Goal: Information Seeking & Learning: Check status

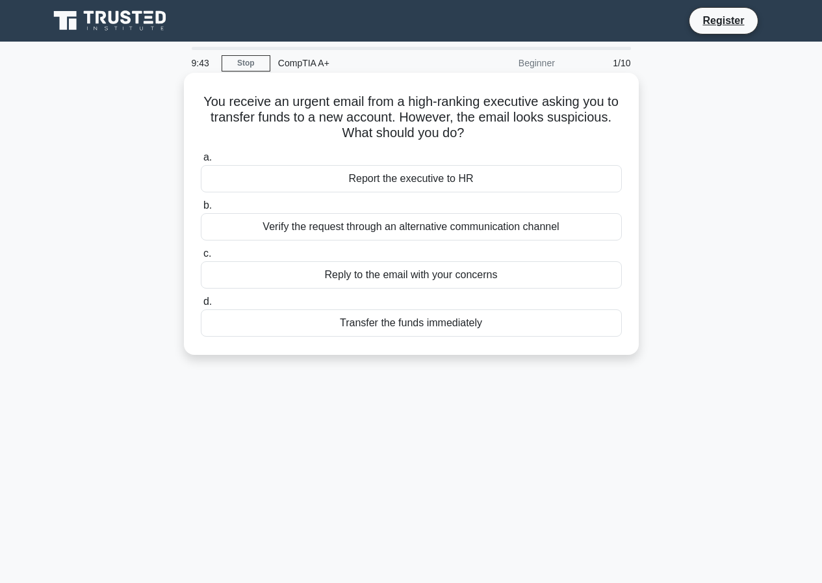
click at [484, 233] on div "Verify the request through an alternative communication channel" at bounding box center [411, 226] width 421 height 27
click at [201, 210] on input "b. Verify the request through an alternative communication channel" at bounding box center [201, 205] width 0 height 8
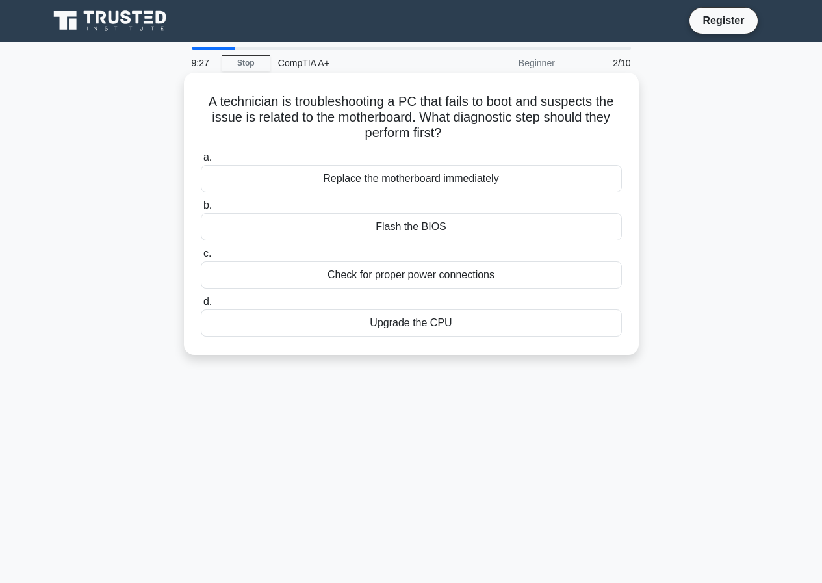
click at [457, 277] on div "Check for proper power connections" at bounding box center [411, 274] width 421 height 27
click at [201, 258] on input "c. Check for proper power connections" at bounding box center [201, 253] width 0 height 8
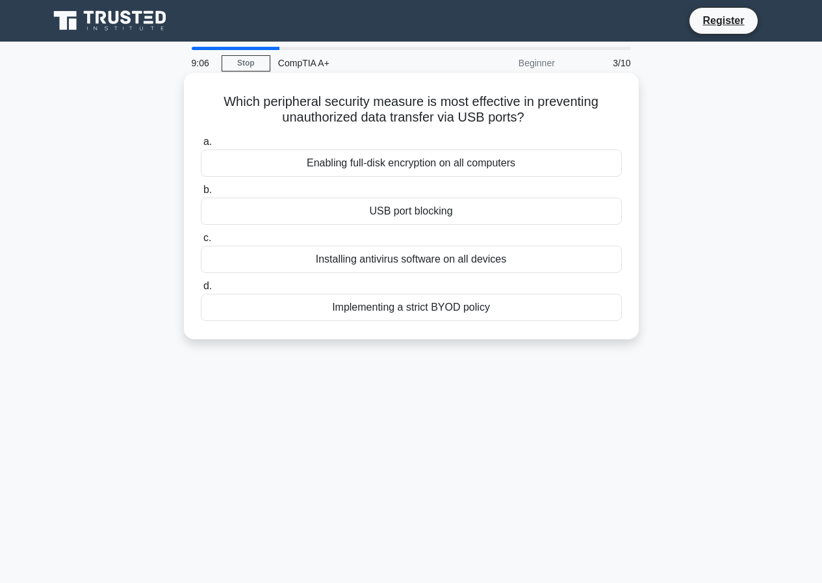
click at [497, 160] on div "Enabling full-disk encryption on all computers" at bounding box center [411, 162] width 421 height 27
click at [201, 146] on input "a. Enabling full-disk encryption on all computers" at bounding box center [201, 142] width 0 height 8
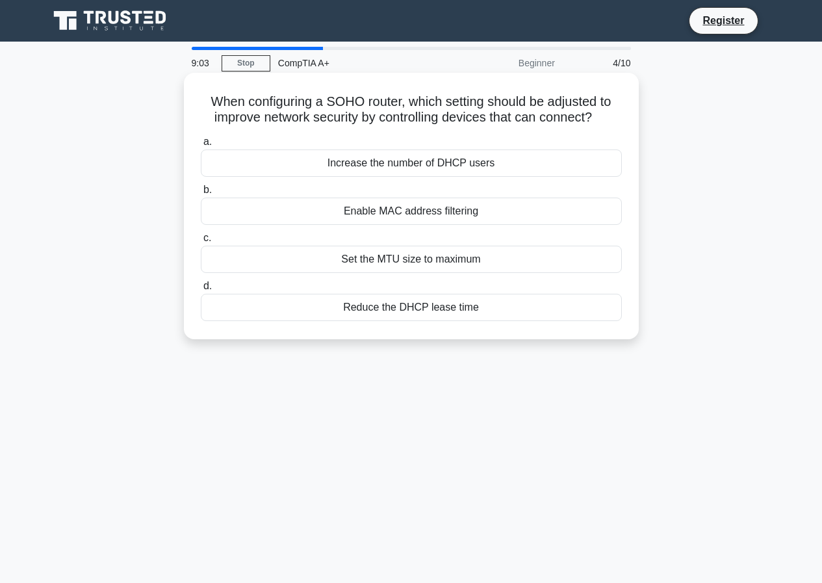
click at [376, 216] on div "Enable MAC address filtering" at bounding box center [411, 210] width 421 height 27
click at [201, 194] on input "b. Enable MAC address filtering" at bounding box center [201, 190] width 0 height 8
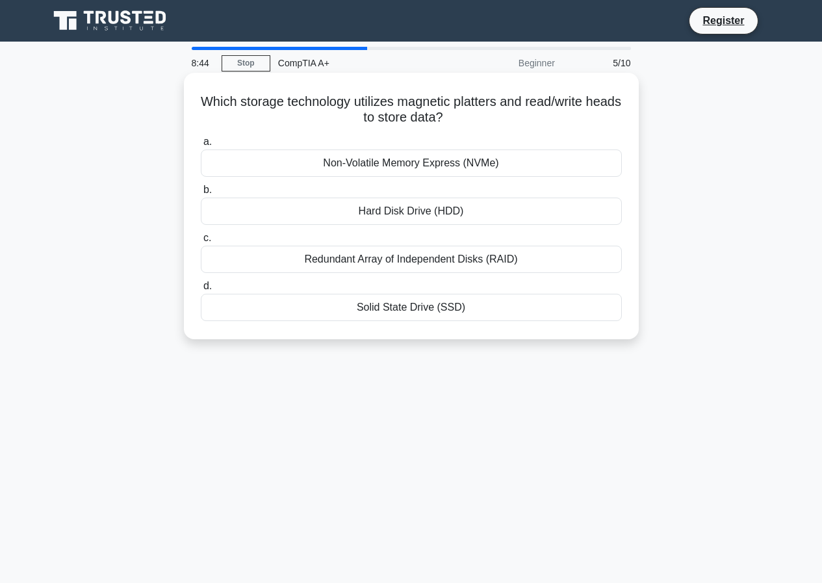
click at [467, 164] on div "Non-Volatile Memory Express (NVMe)" at bounding box center [411, 162] width 421 height 27
click at [201, 146] on input "a. Non-Volatile Memory Express (NVMe)" at bounding box center [201, 142] width 0 height 8
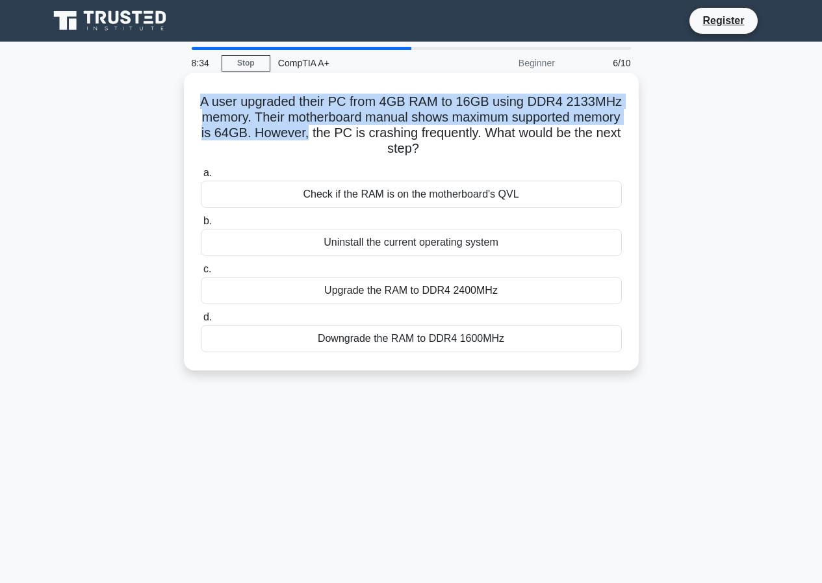
drag, startPoint x: 199, startPoint y: 105, endPoint x: 364, endPoint y: 136, distance: 168.1
click at [364, 136] on h5 "A user upgraded their PC from 4GB RAM to 16GB using DDR4 2133MHz memory. Their …" at bounding box center [411, 126] width 424 height 64
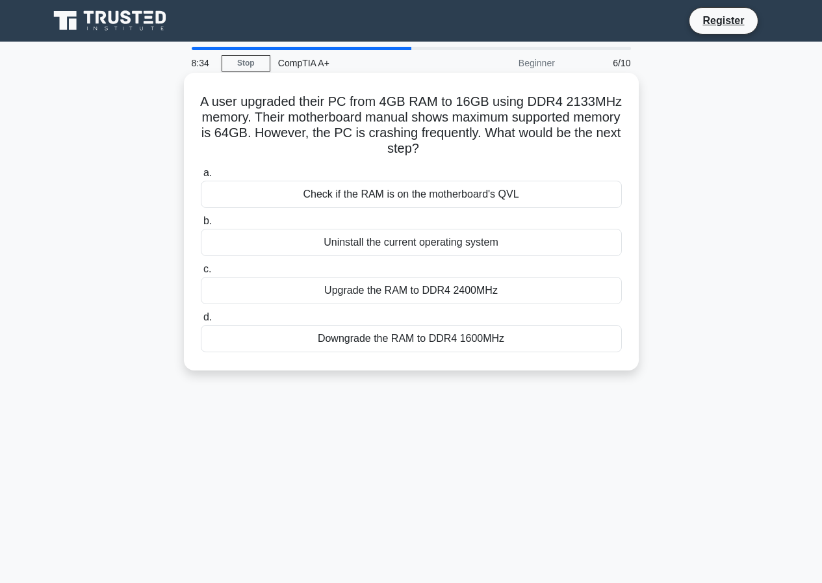
click at [333, 151] on h5 "A user upgraded their PC from 4GB RAM to 16GB using DDR4 2133MHz memory. Their …" at bounding box center [411, 126] width 424 height 64
drag, startPoint x: 335, startPoint y: 301, endPoint x: 336, endPoint y: 324, distance: 23.4
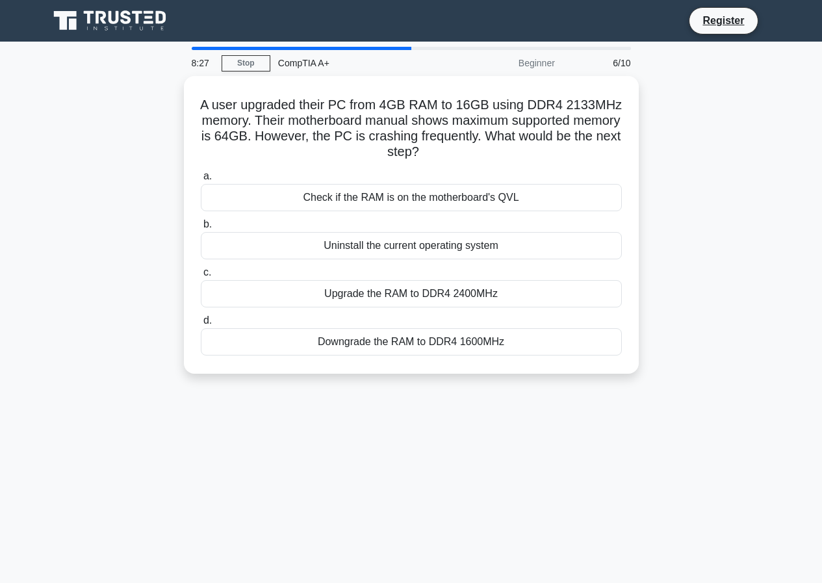
drag, startPoint x: 336, startPoint y: 324, endPoint x: 151, endPoint y: 244, distance: 201.3
click at [151, 244] on div "A user upgraded their PC from 4GB RAM to 16GB using DDR4 2133MHz memory. Their …" at bounding box center [411, 232] width 741 height 313
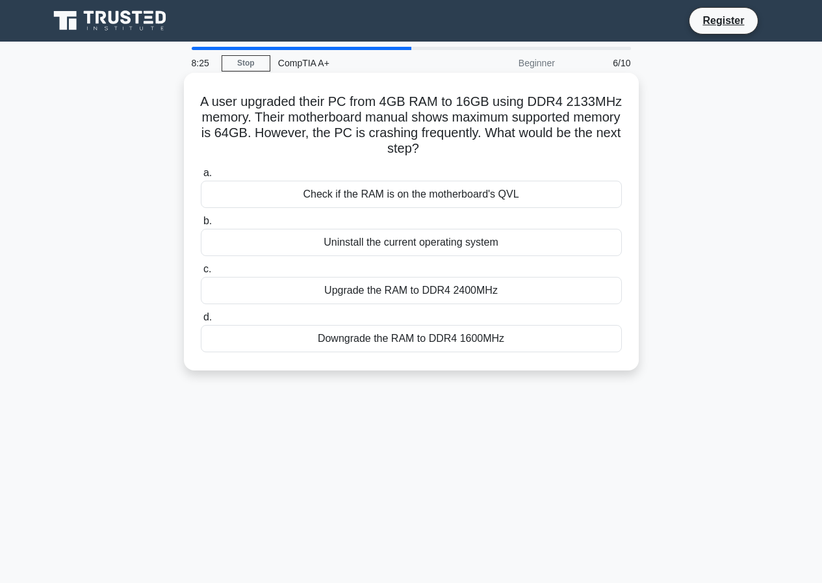
click at [383, 197] on div "Check if the RAM is on the motherboard's QVL" at bounding box center [411, 194] width 421 height 27
click at [201, 177] on input "a. Check if the RAM is on the motherboard's QVL" at bounding box center [201, 173] width 0 height 8
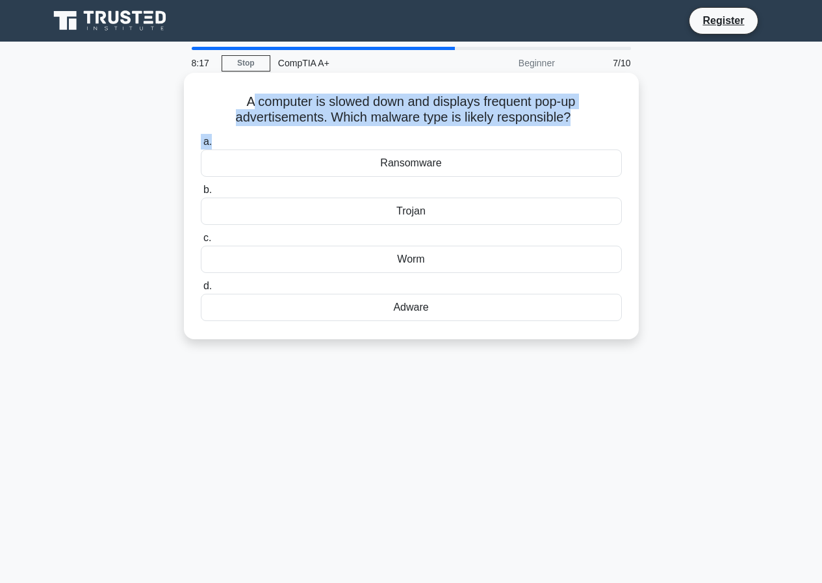
drag, startPoint x: 246, startPoint y: 105, endPoint x: 482, endPoint y: 176, distance: 246.8
click at [489, 140] on div "A computer is slowed down and displays frequent pop-up advertisements. Which ma…" at bounding box center [411, 206] width 444 height 256
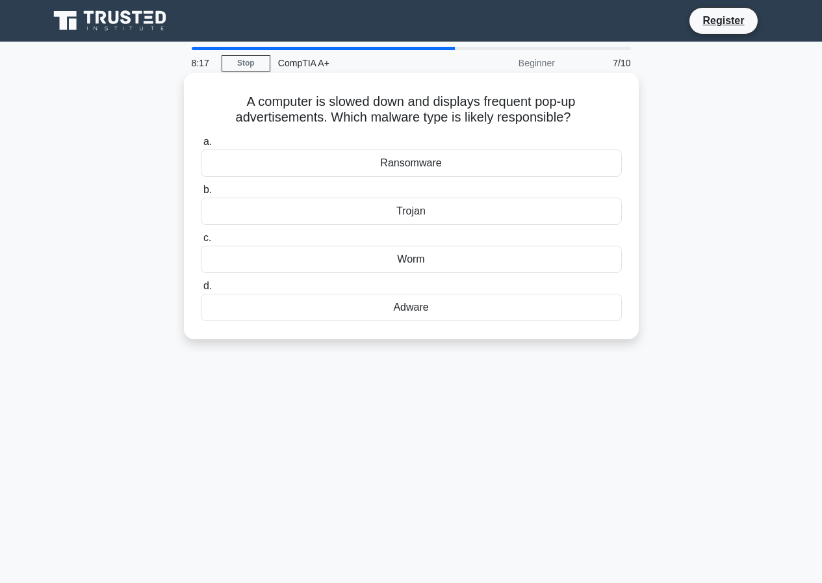
click at [450, 228] on div "a. Ransomware b. Trojan c." at bounding box center [411, 227] width 437 height 192
click at [458, 204] on div "Trojan" at bounding box center [411, 210] width 421 height 27
click at [201, 194] on input "b. Trojan" at bounding box center [201, 190] width 0 height 8
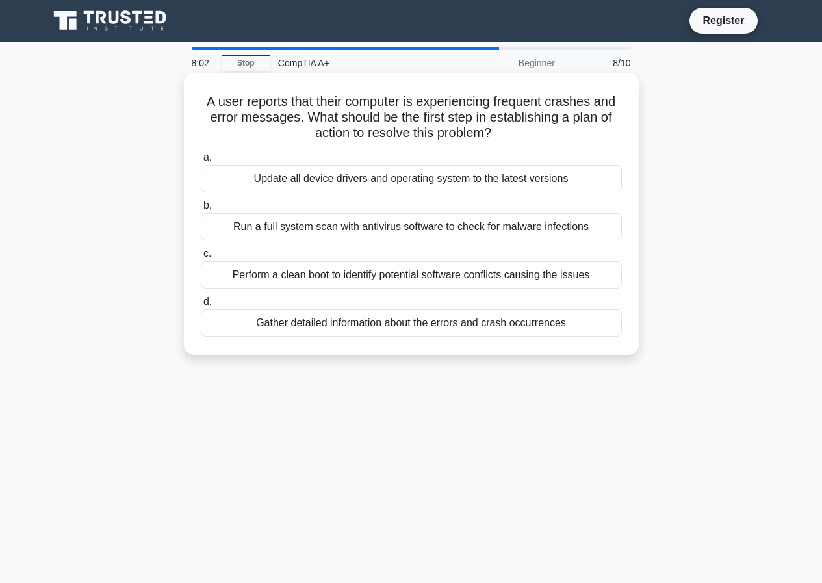
drag, startPoint x: 205, startPoint y: 103, endPoint x: 496, endPoint y: 138, distance: 293.2
click at [496, 138] on h5 "A user reports that their computer is experiencing frequent crashes and error m…" at bounding box center [411, 118] width 424 height 48
click at [574, 223] on div "Run a full system scan with antivirus software to check for malware infections" at bounding box center [411, 226] width 421 height 27
click at [201, 210] on input "b. Run a full system scan with antivirus software to check for malware infectio…" at bounding box center [201, 205] width 0 height 8
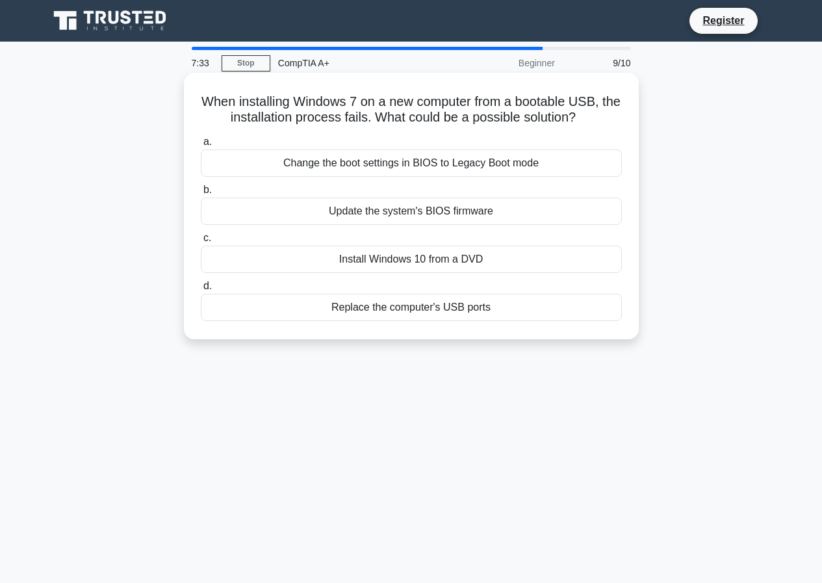
drag, startPoint x: 514, startPoint y: 307, endPoint x: 290, endPoint y: 167, distance: 263.5
click at [290, 167] on div "a. Change the boot settings in BIOS to Legacy Boot mode b. Update the system's …" at bounding box center [411, 227] width 437 height 192
click at [458, 161] on div "Change the boot settings in BIOS to Legacy Boot mode" at bounding box center [411, 162] width 421 height 27
click at [201, 146] on input "a. Change the boot settings in BIOS to Legacy Boot mode" at bounding box center [201, 142] width 0 height 8
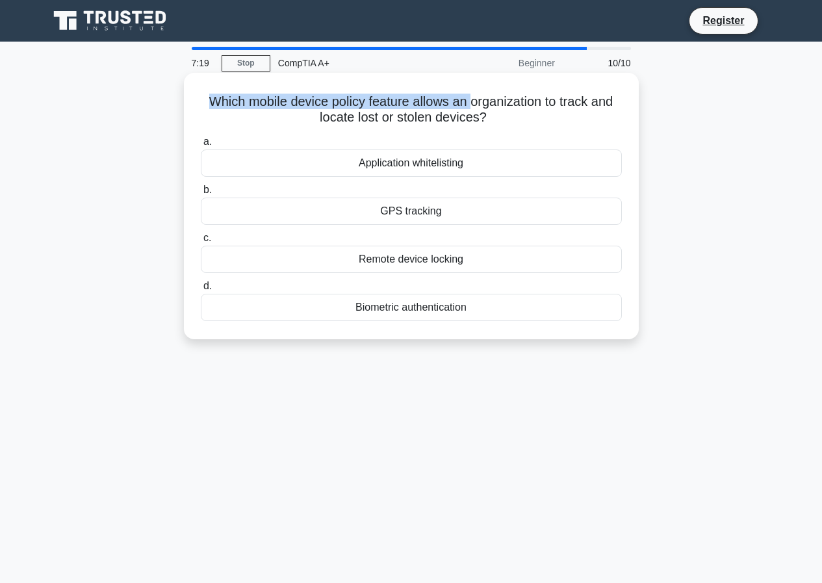
drag, startPoint x: 201, startPoint y: 105, endPoint x: 471, endPoint y: 108, distance: 269.6
click at [471, 108] on h5 "Which mobile device policy feature allows an organization to track and locate l…" at bounding box center [411, 110] width 424 height 32
click at [447, 217] on div "GPS tracking" at bounding box center [411, 210] width 421 height 27
click at [201, 194] on input "b. GPS tracking" at bounding box center [201, 190] width 0 height 8
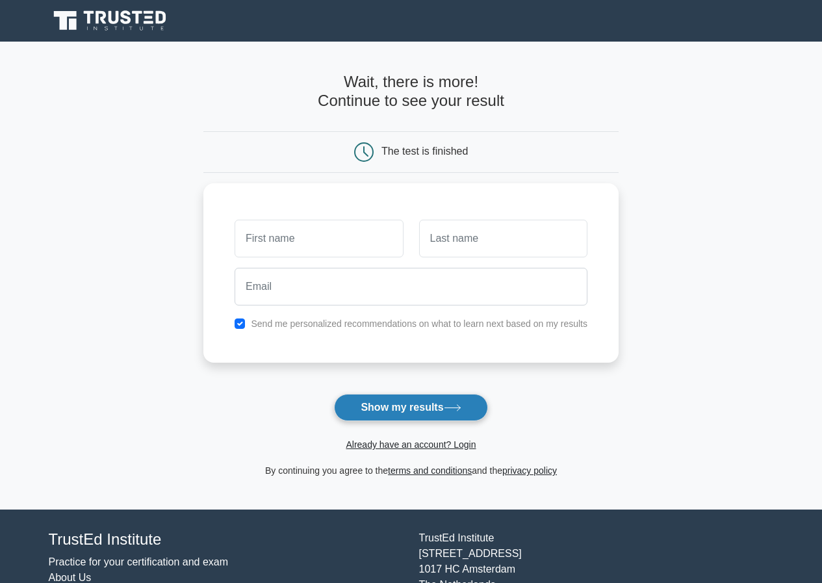
click at [453, 414] on button "Show my results" at bounding box center [410, 407] width 153 height 27
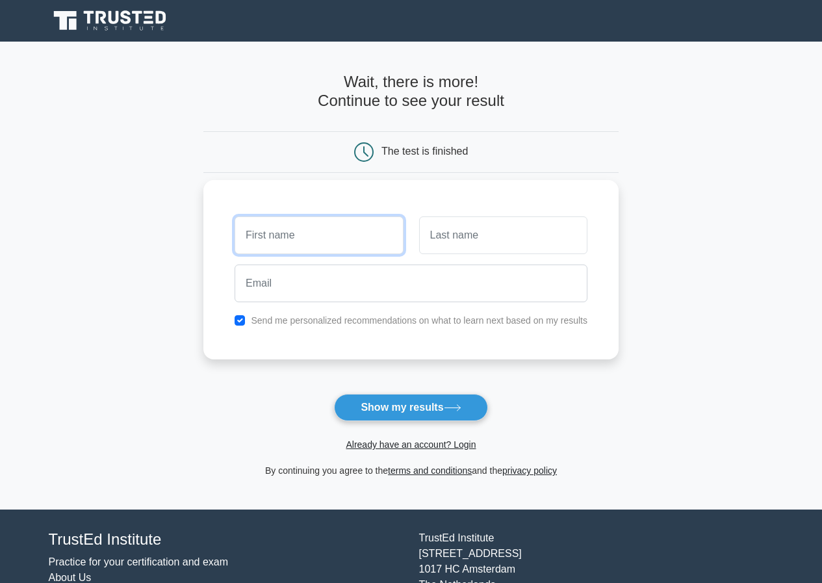
click at [329, 246] on input "text" at bounding box center [319, 235] width 168 height 38
type input "HANİ"
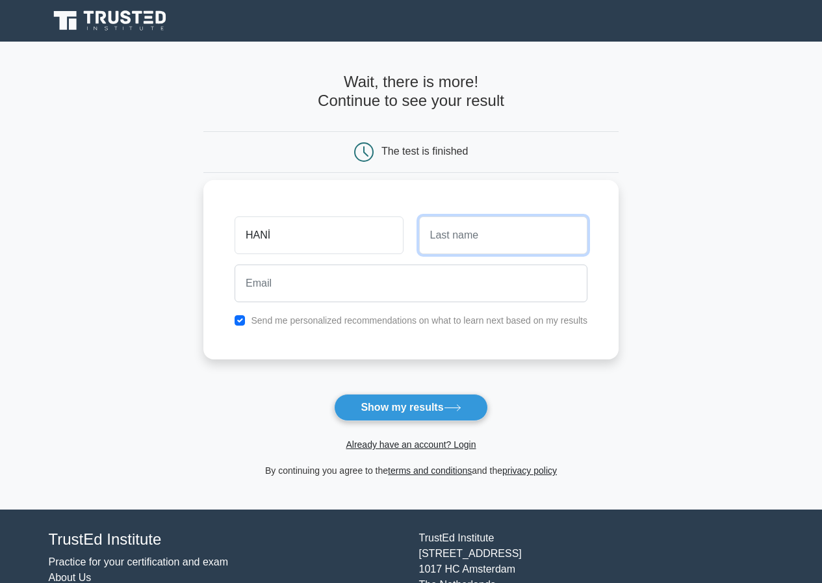
click at [481, 248] on input "text" at bounding box center [503, 235] width 168 height 38
type input "HALİMEH"
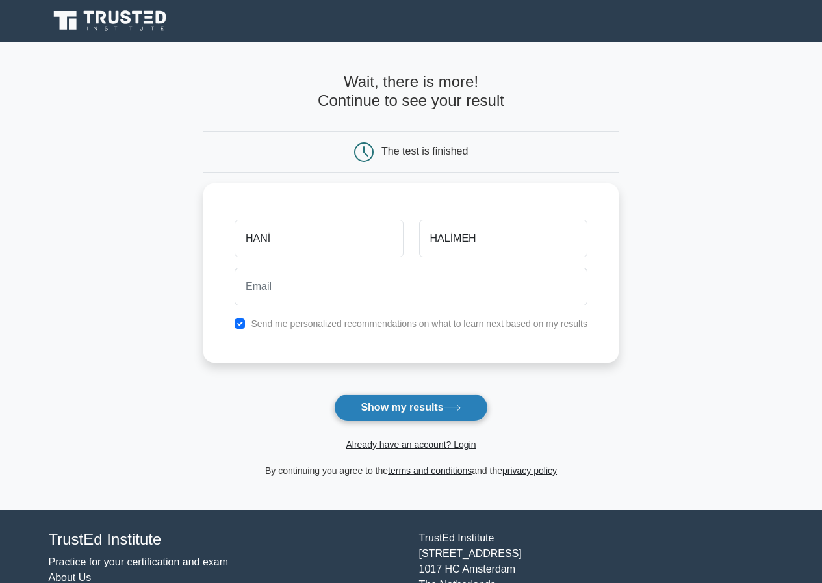
click at [413, 398] on button "Show my results" at bounding box center [410, 407] width 153 height 27
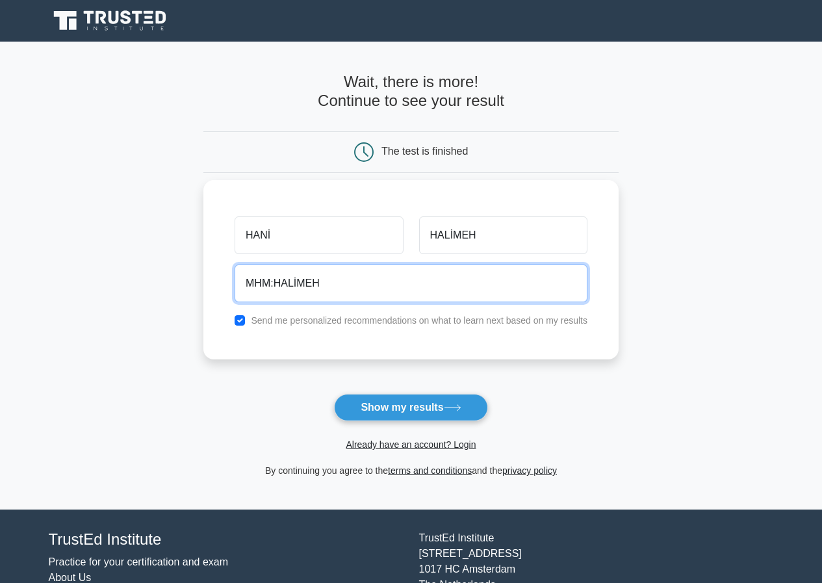
click at [275, 289] on input "MHM:HALİMEH" at bounding box center [411, 283] width 353 height 38
click at [331, 291] on input "MHM.HALİMEH" at bounding box center [411, 283] width 353 height 38
paste input "@"
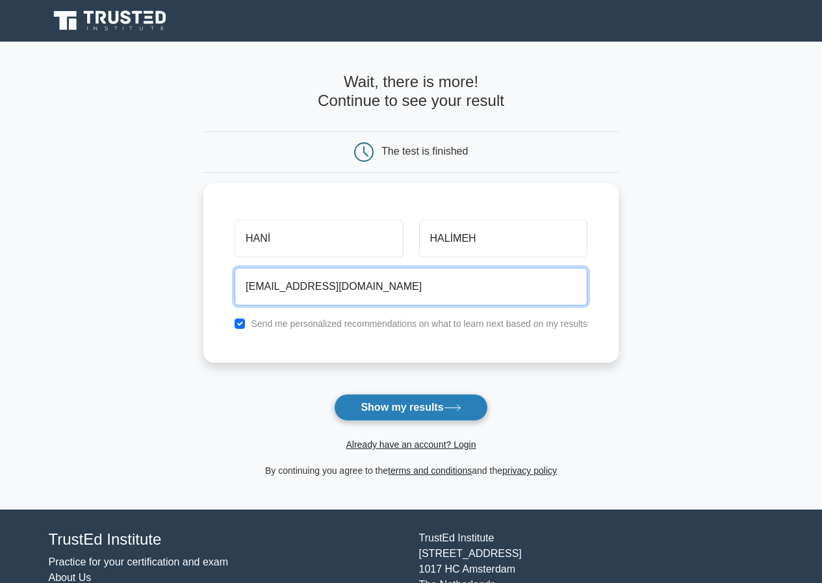
type input "[EMAIL_ADDRESS][DOMAIN_NAME]"
click at [442, 413] on button "Show my results" at bounding box center [410, 407] width 153 height 27
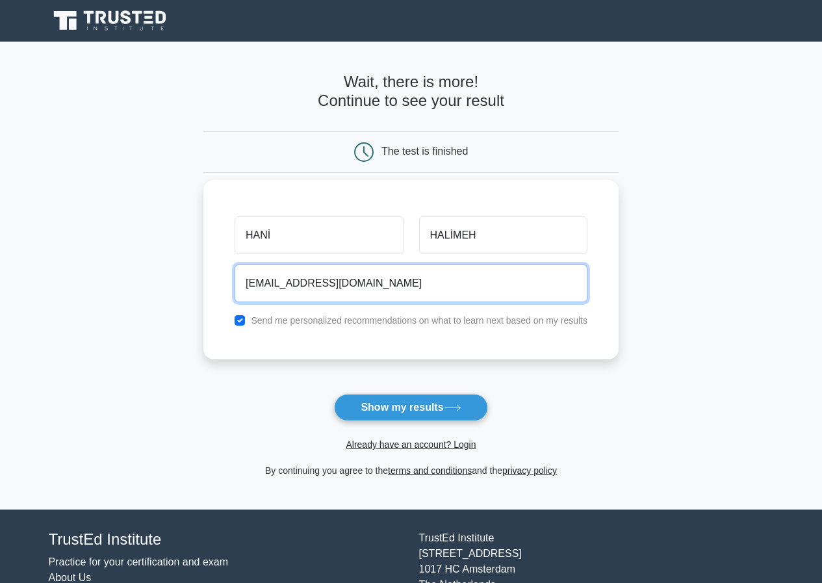
click at [414, 283] on input "[EMAIL_ADDRESS][DOMAIN_NAME]" at bounding box center [411, 283] width 353 height 38
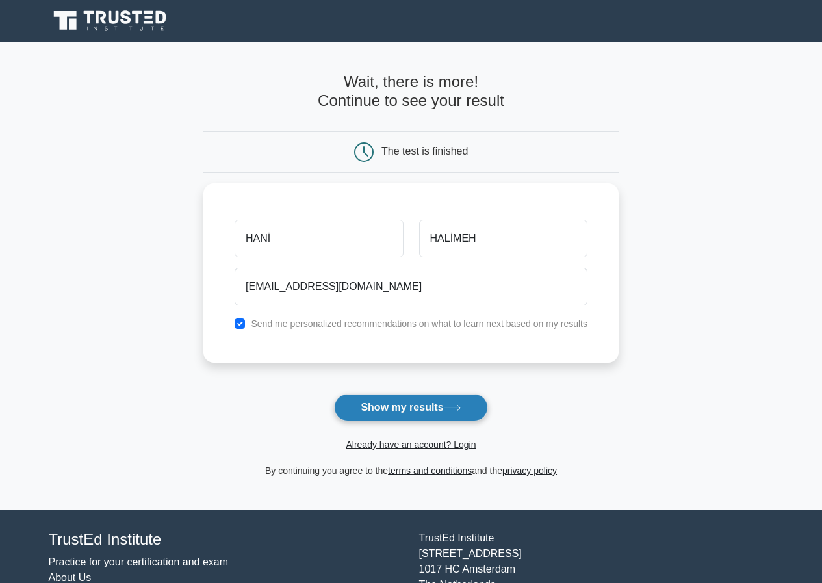
click at [424, 411] on button "Show my results" at bounding box center [410, 407] width 153 height 27
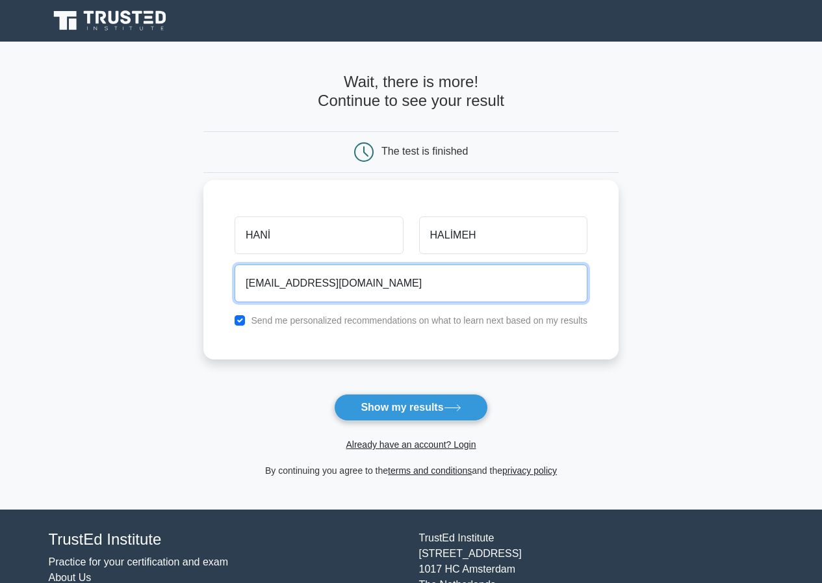
drag, startPoint x: 403, startPoint y: 284, endPoint x: 236, endPoint y: 274, distance: 167.2
click at [236, 274] on input "[EMAIL_ADDRESS][DOMAIN_NAME]" at bounding box center [411, 283] width 353 height 38
paste input "@"
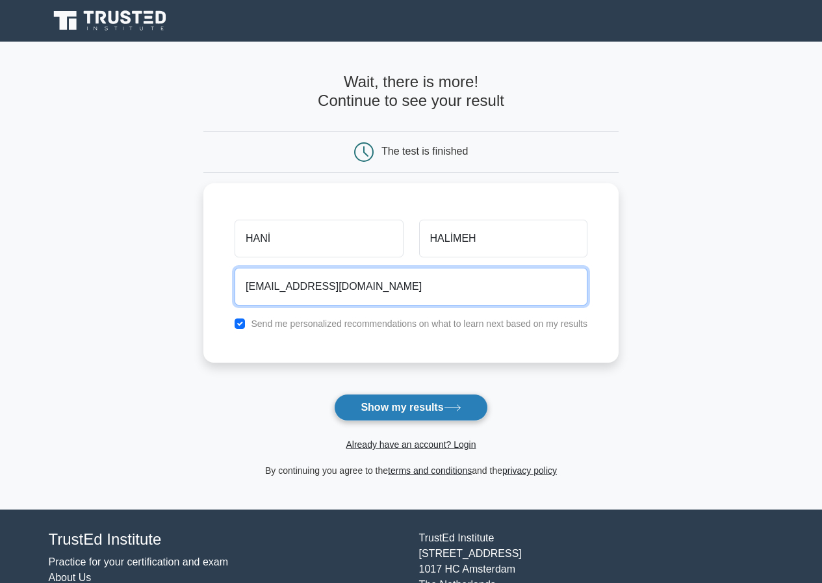
type input "[EMAIL_ADDRESS][DOMAIN_NAME]"
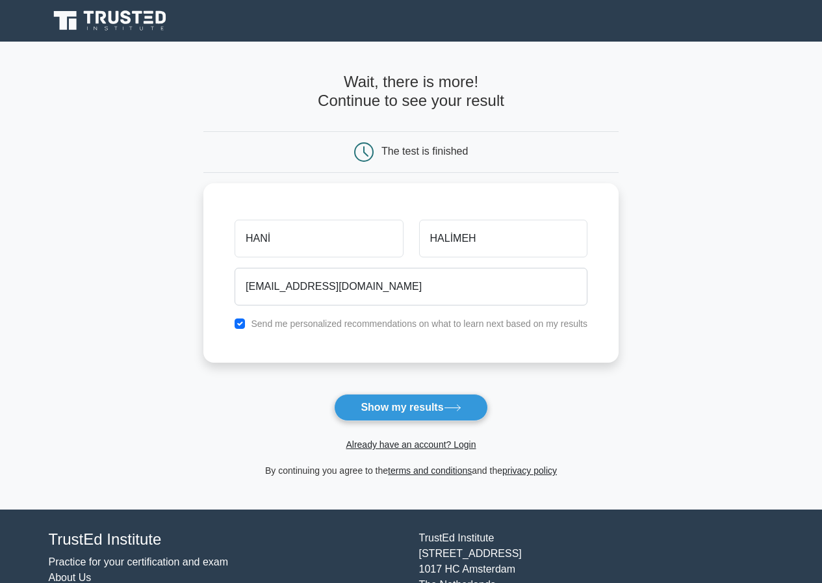
click at [461, 406] on icon at bounding box center [453, 407] width 18 height 7
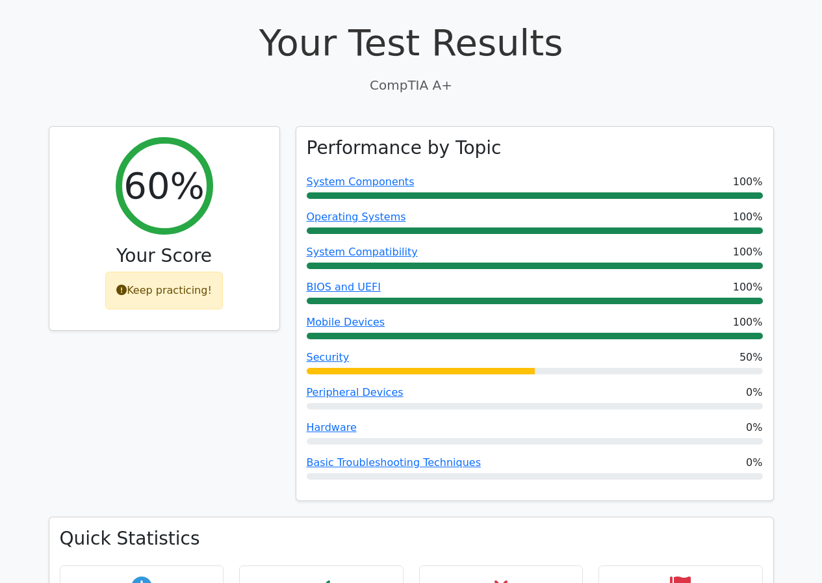
scroll to position [429, 0]
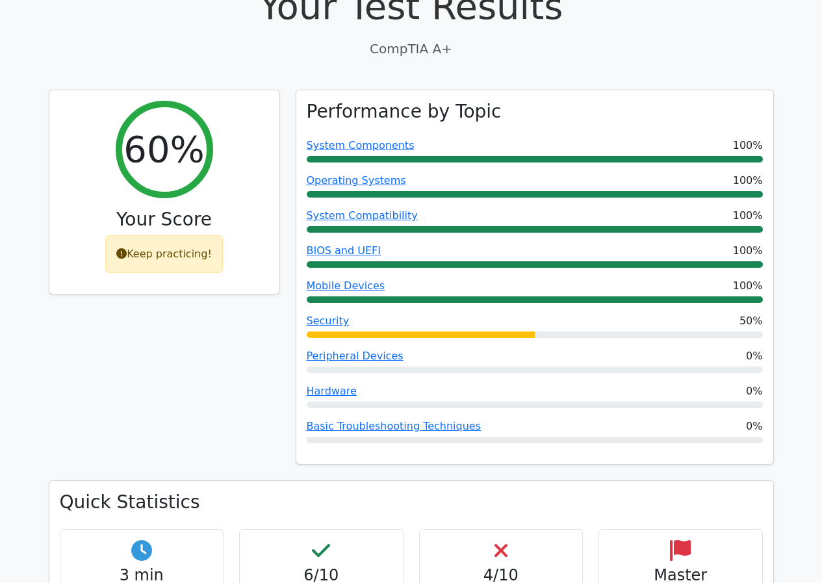
drag, startPoint x: 831, startPoint y: 108, endPoint x: 831, endPoint y: 200, distance: 92.2
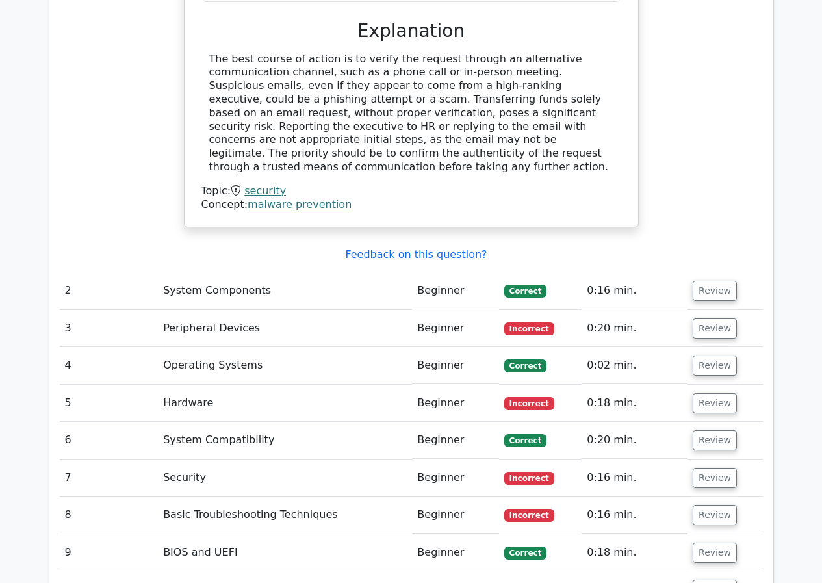
scroll to position [1434, 0]
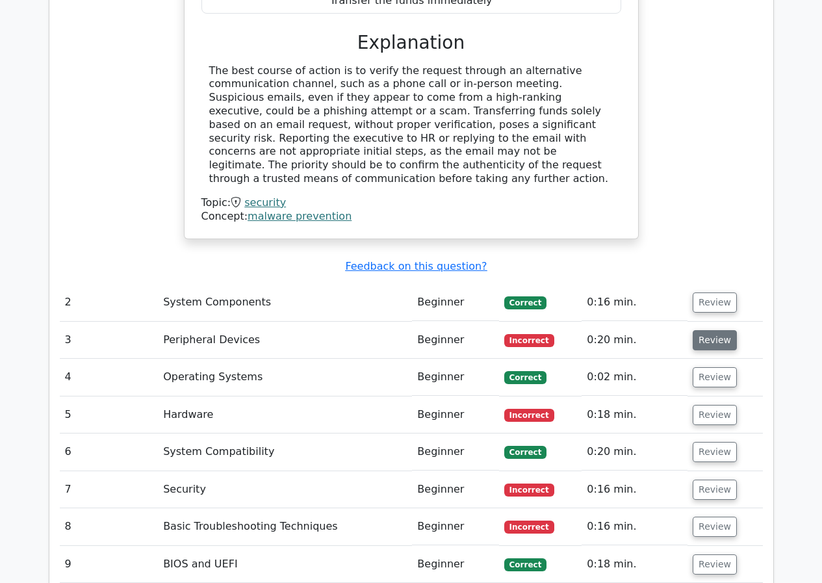
click at [693, 330] on button "Review" at bounding box center [715, 340] width 44 height 20
click at [715, 330] on button "Review" at bounding box center [715, 340] width 44 height 20
click at [724, 330] on button "Review" at bounding box center [715, 340] width 44 height 20
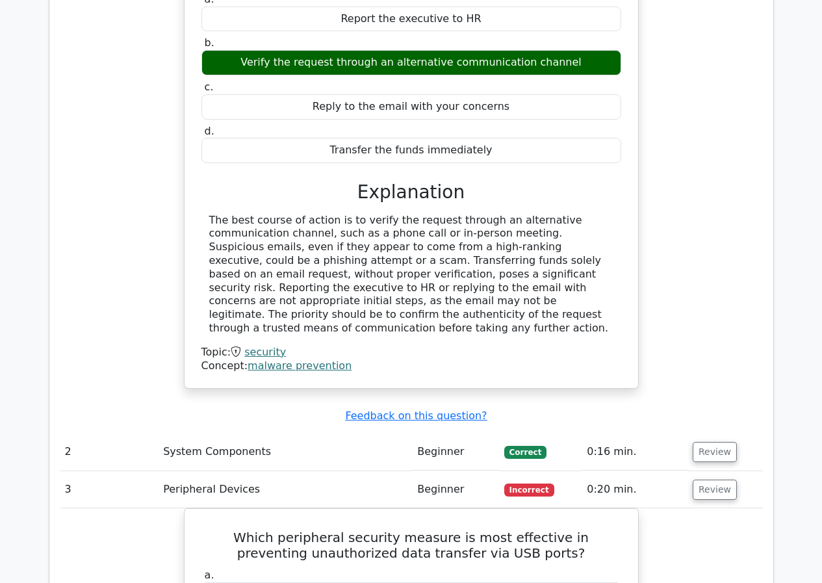
scroll to position [917, 0]
